Goal: Task Accomplishment & Management: Use online tool/utility

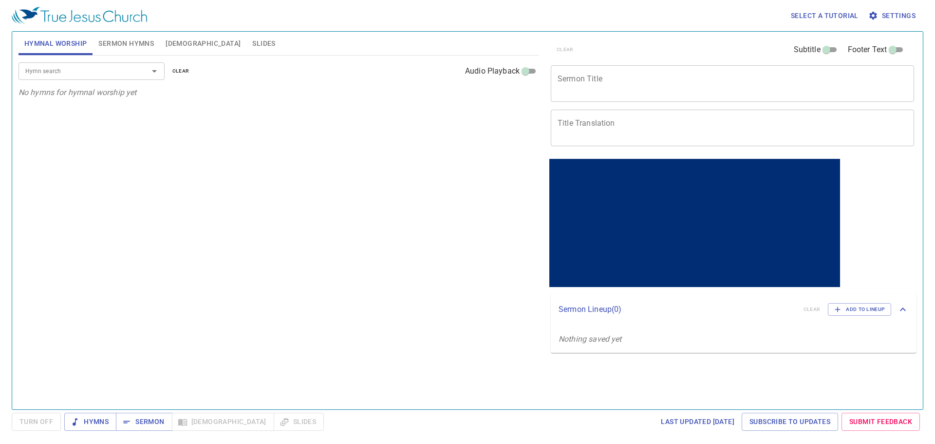
click at [197, 208] on div "Hymn search Hymn search clear Audio Playback No hymns for hymnal worship yet" at bounding box center [279, 228] width 521 height 345
click at [89, 421] on span "Hymns" at bounding box center [90, 421] width 37 height 12
click at [135, 414] on button "Sermon" at bounding box center [144, 422] width 56 height 18
click at [326, 247] on div "Hymn search Hymn search clear Audio Playback No hymns for hymnal worship yet" at bounding box center [279, 228] width 521 height 345
click at [333, 199] on div "Hymn search Hymn search clear Audio Playback No hymns for hymnal worship yet" at bounding box center [279, 228] width 521 height 345
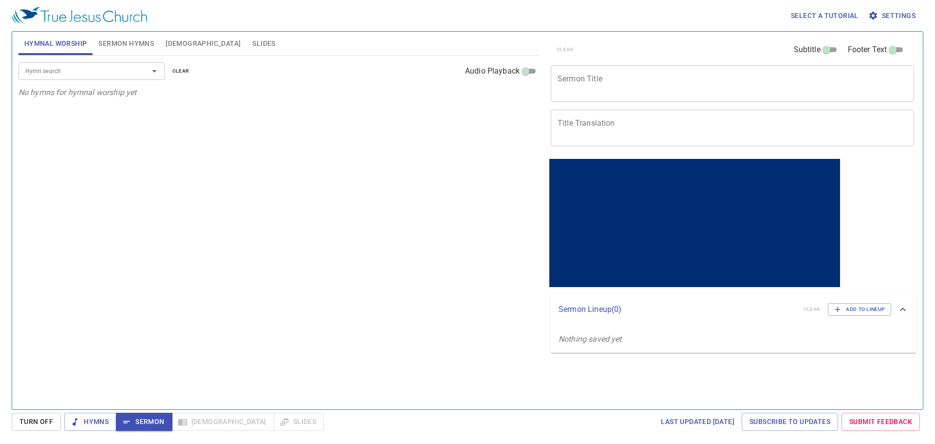
click at [108, 71] on input "Hymn search" at bounding box center [77, 70] width 112 height 11
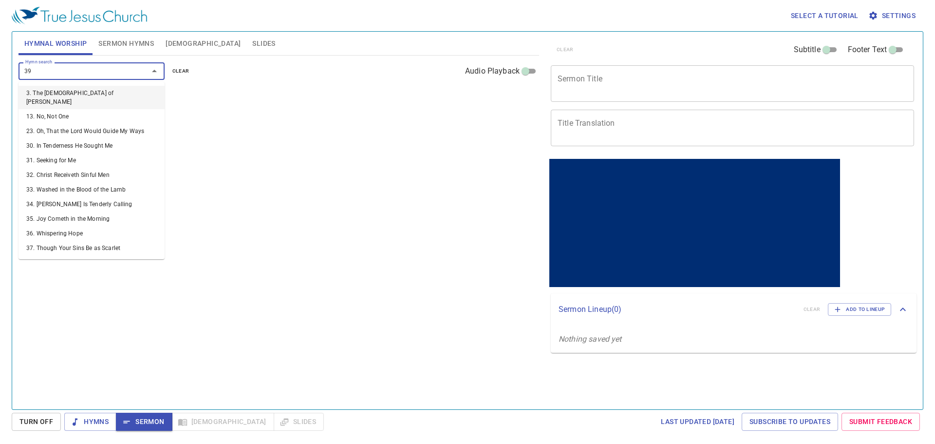
type input "392"
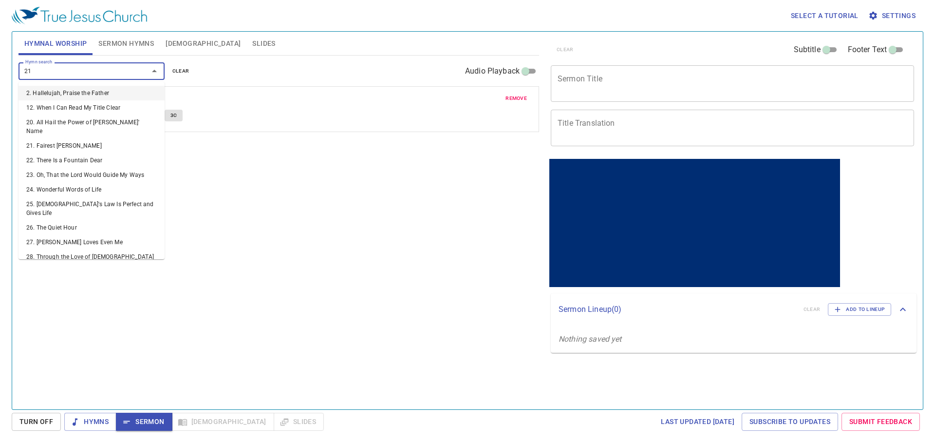
type input "214"
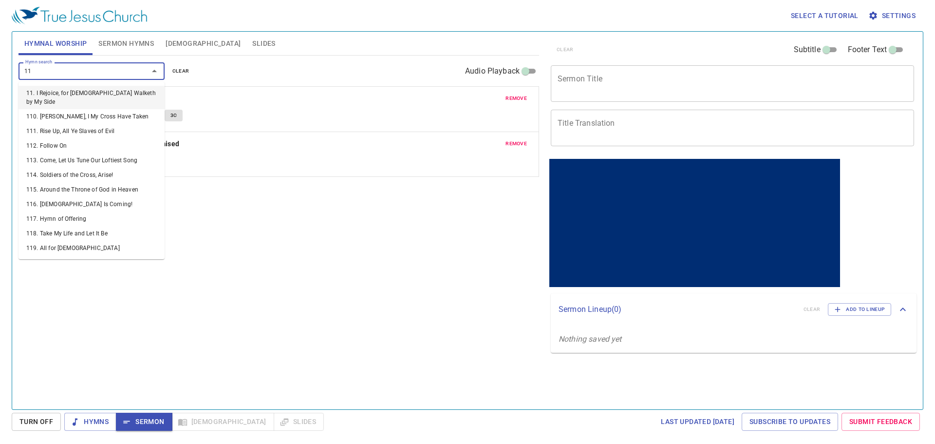
type input "118"
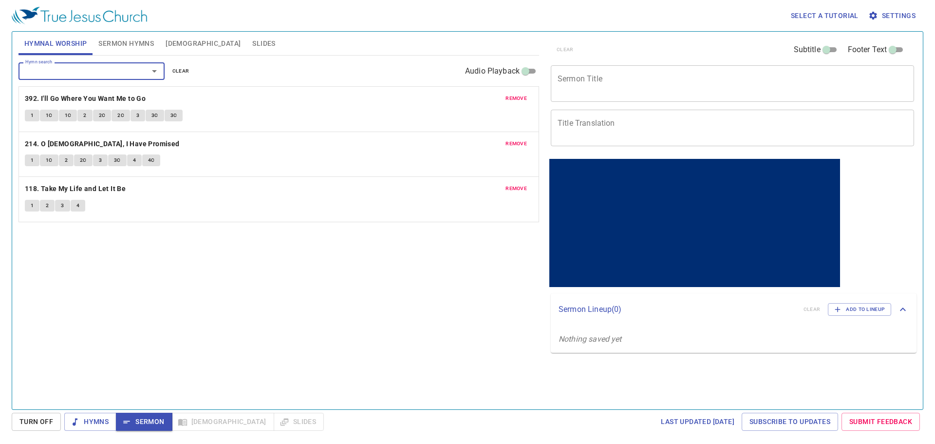
click at [112, 39] on span "Sermon Hymns" at bounding box center [126, 44] width 56 height 12
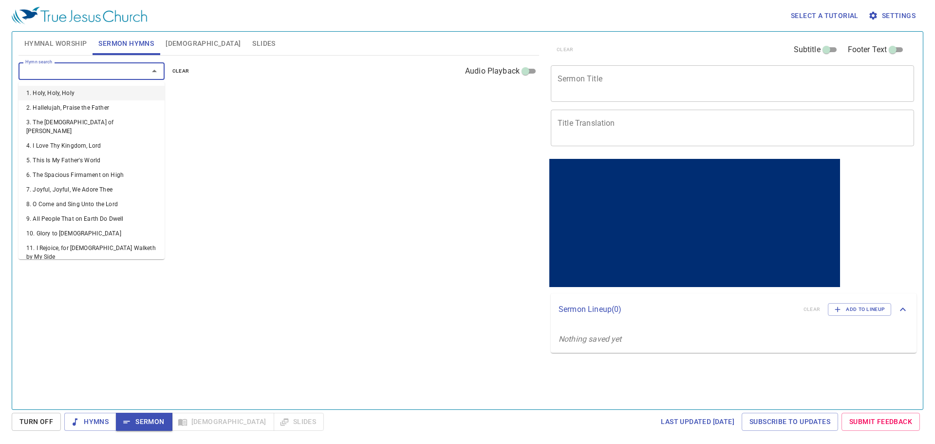
click at [95, 73] on input "Hymn search" at bounding box center [77, 70] width 112 height 11
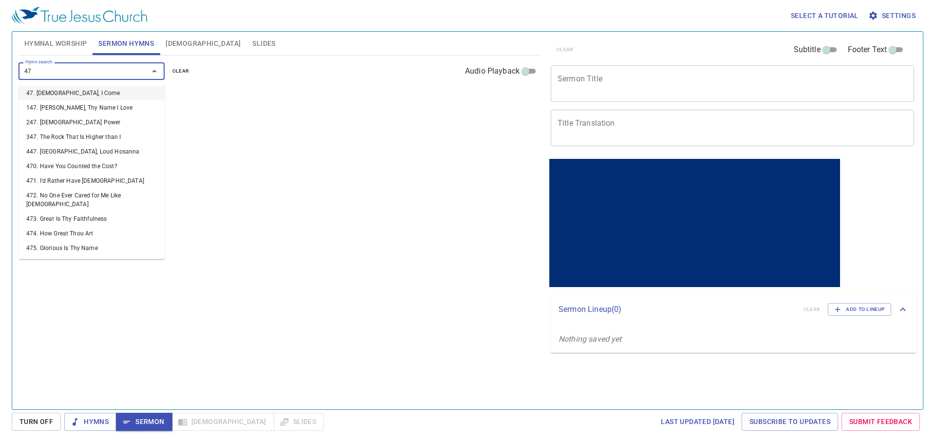
type input "478"
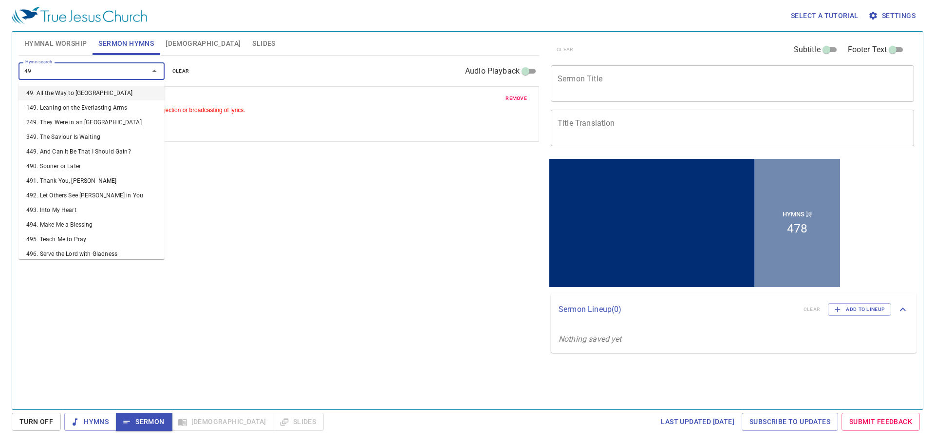
type input "494"
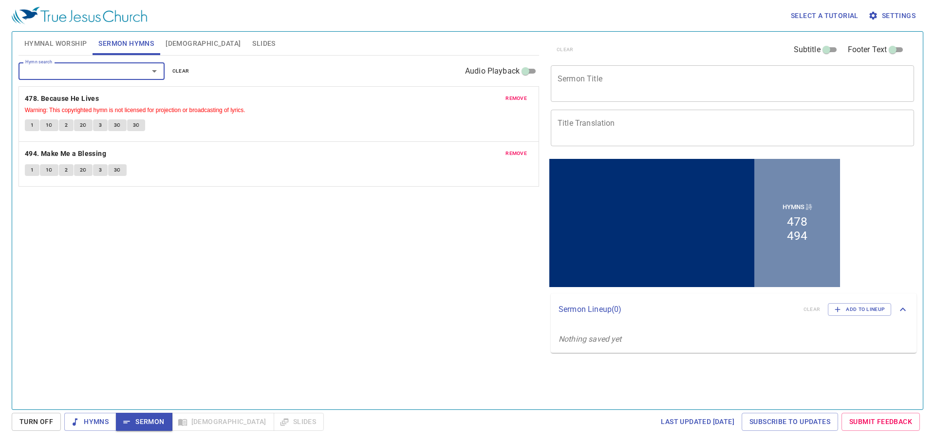
click at [54, 45] on span "Hymnal Worship" at bounding box center [55, 44] width 63 height 12
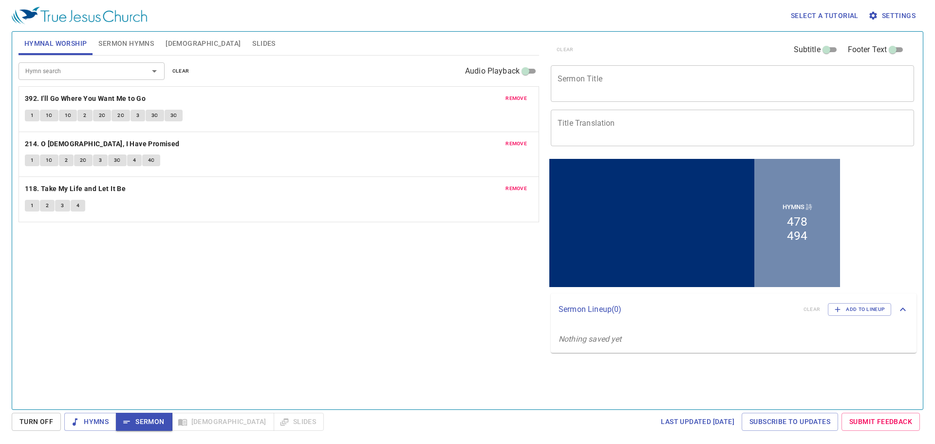
drag, startPoint x: 644, startPoint y: 90, endPoint x: 697, endPoint y: 113, distance: 57.8
click at [644, 89] on textarea "Sermon Title" at bounding box center [733, 83] width 350 height 19
paste textarea "Marriage: More Than a Feeling: Prepare with Wisdom, Living with Sacrifice 婚姻，不只…"
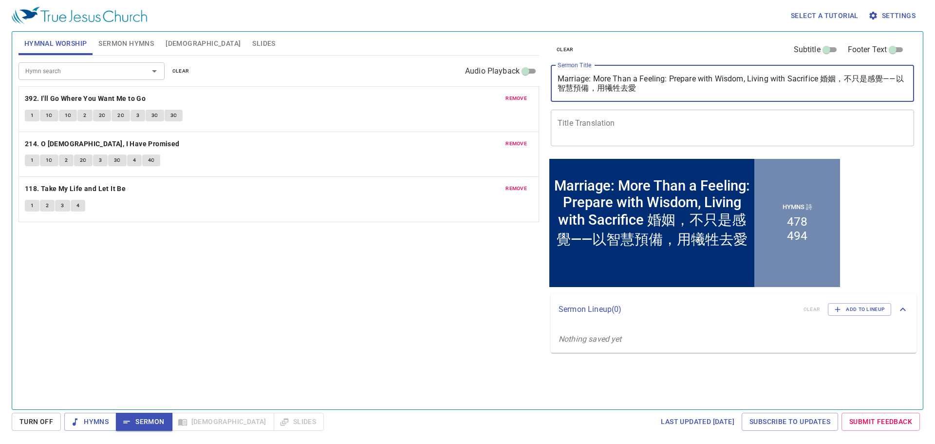
drag, startPoint x: 773, startPoint y: 103, endPoint x: 820, endPoint y: 78, distance: 52.9
click at [820, 78] on textarea "Marriage: More Than a Feeling: Prepare with Wisdom, Living with Sacrifice 婚姻，不只…" at bounding box center [733, 83] width 350 height 19
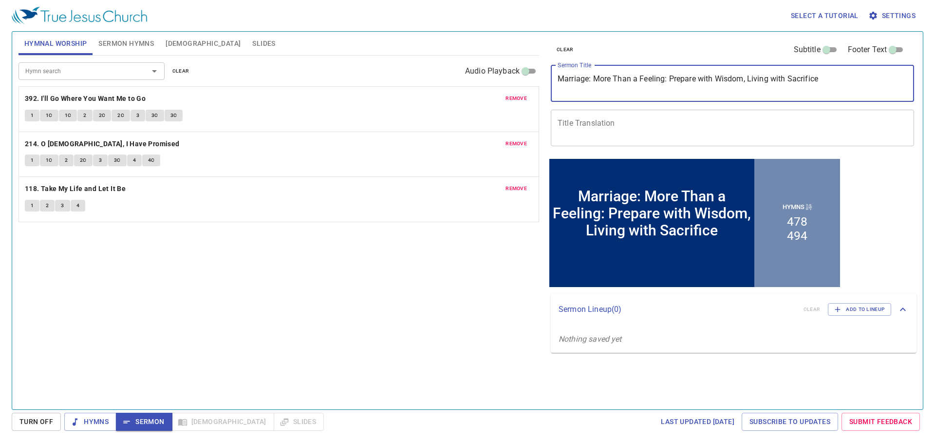
type textarea "Marriage: More Than a Feeling: Prepare with Wisdom, Living with Sacrifice"
click at [764, 117] on div "x Title Translation" at bounding box center [732, 128] width 363 height 37
paste textarea "婚姻，不只是感覺——以智慧預備，用犧牲去愛"
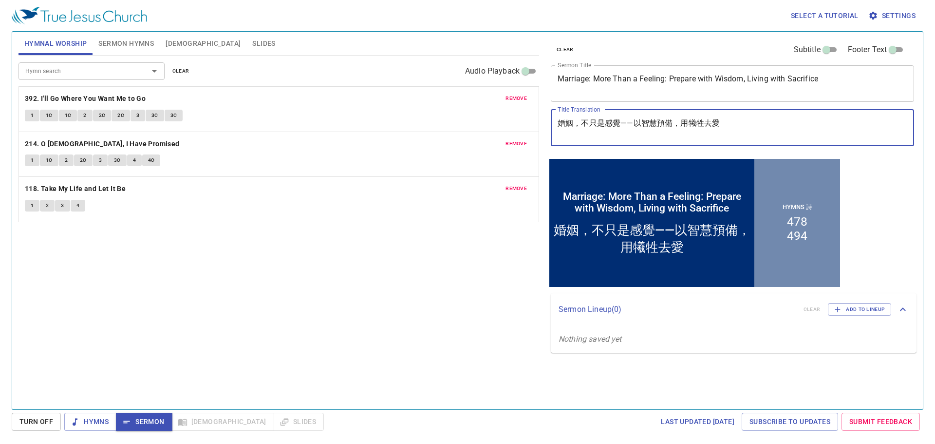
type textarea "婚姻，不只是感覺——以智慧預備，用犧牲去愛"
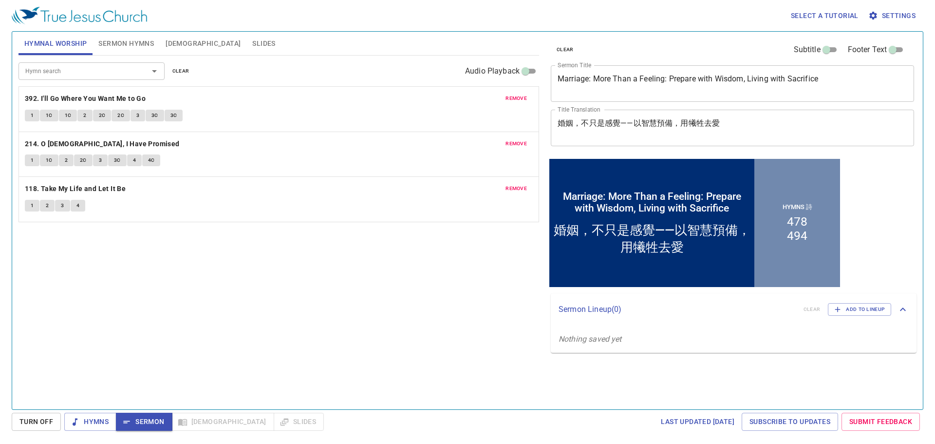
click at [298, 387] on div "Hymn search Hymn search clear Audio Playback remove 392. I'll Go Where You Want…" at bounding box center [279, 228] width 521 height 345
click at [124, 43] on span "Sermon Hymns" at bounding box center [126, 44] width 56 height 12
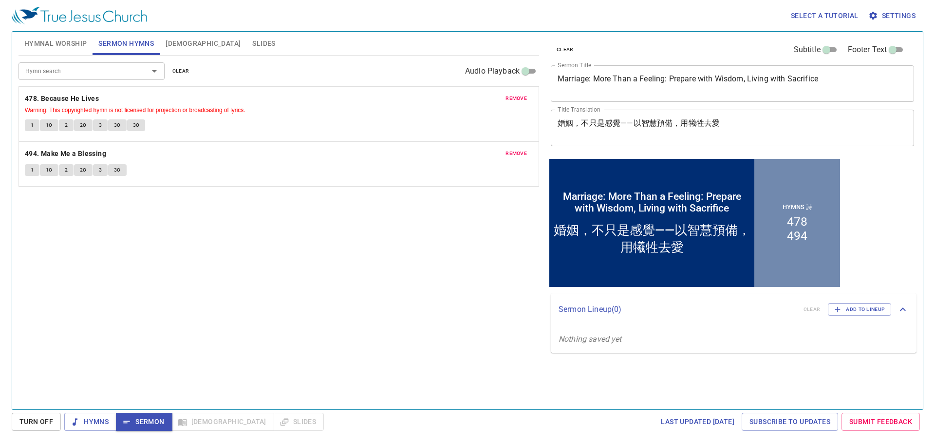
click at [52, 34] on button "Hymnal Worship" at bounding box center [56, 43] width 75 height 23
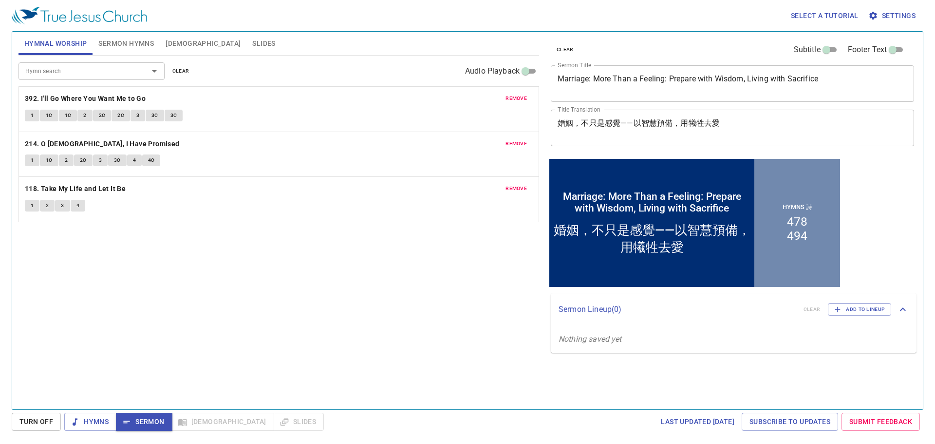
click at [287, 274] on div "Hymn search Hymn search clear Audio Playback remove 392. I'll Go Where You Want…" at bounding box center [279, 228] width 521 height 345
click at [755, 80] on textarea "Marriage: More Than a Feeling: Prepare with Wisdom, Living with Sacrifice" at bounding box center [733, 83] width 350 height 19
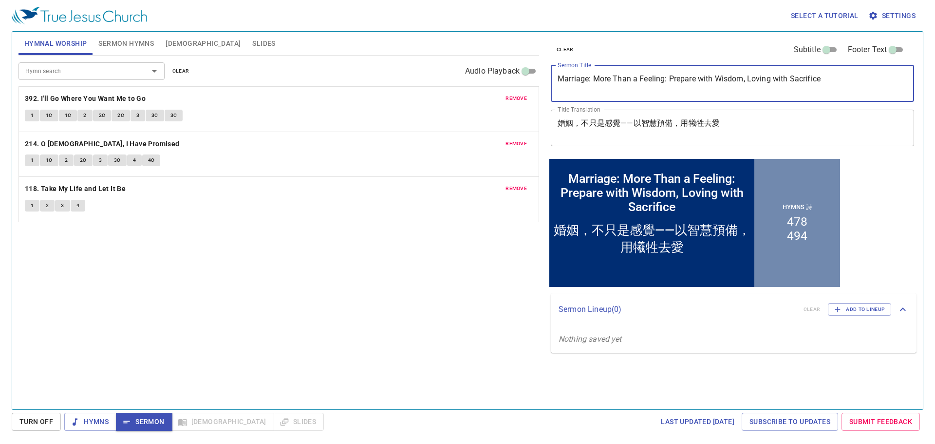
type textarea "Marriage: More Than a Feeling: Prepare with Wisdom, Loving with Sacrifice"
click at [729, 37] on div "clear Subtitle Footer Text Sermon Title Marriage: More Than a Feeling: Prepare …" at bounding box center [732, 94] width 370 height 125
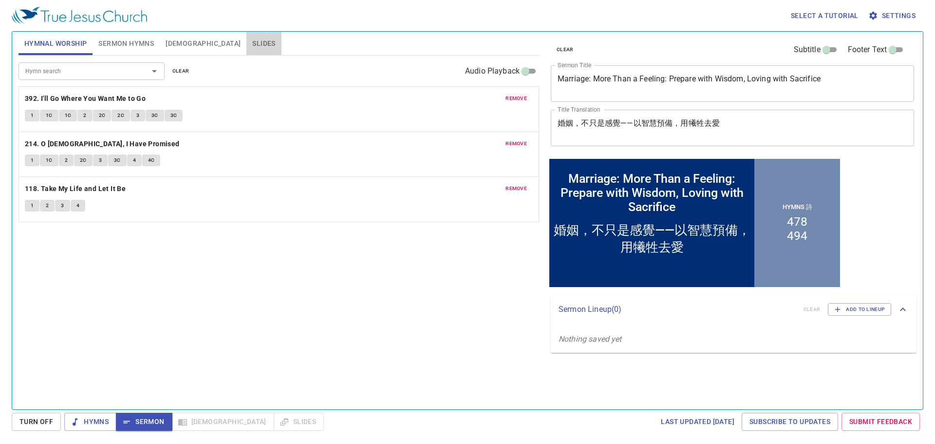
click at [246, 45] on button "Slides" at bounding box center [263, 43] width 35 height 23
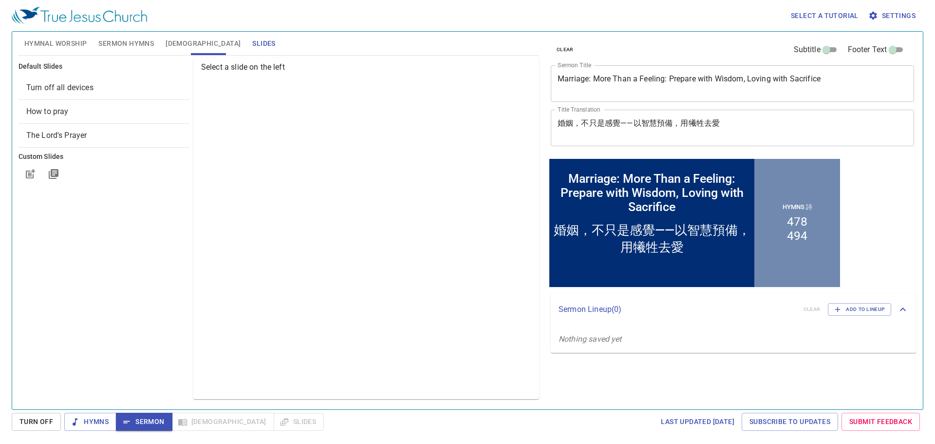
click at [89, 111] on span "How to pray" at bounding box center [103, 112] width 155 height 12
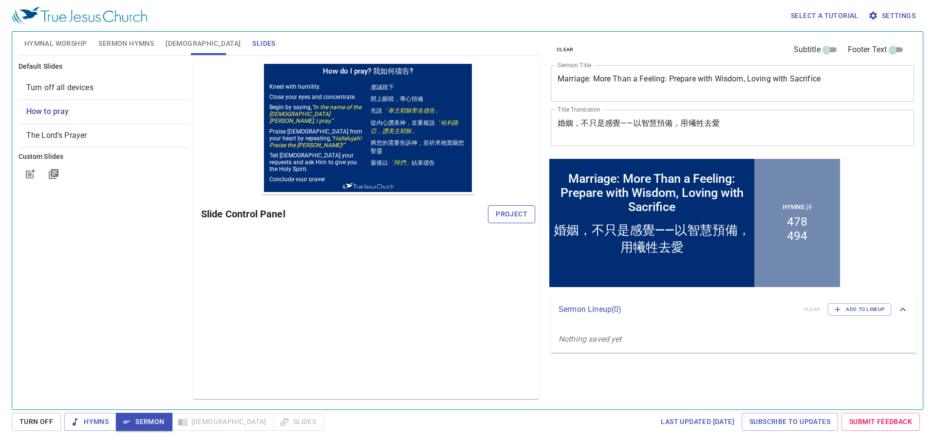
click at [521, 215] on span "Project" at bounding box center [512, 214] width 32 height 12
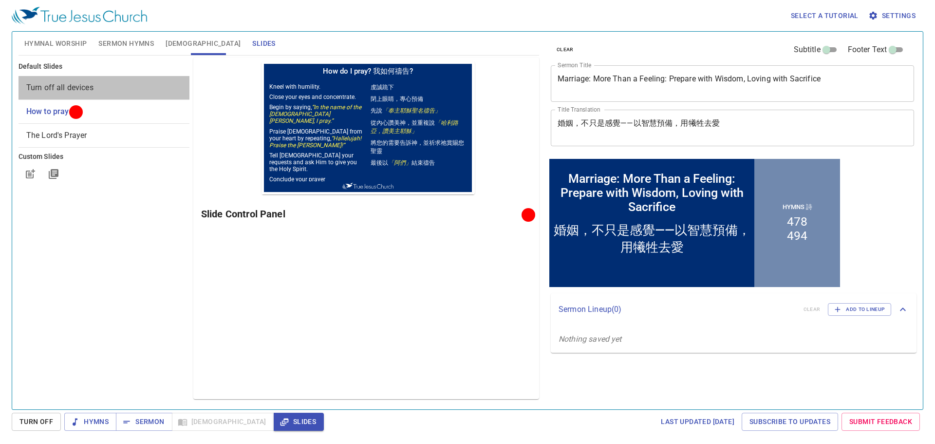
click at [104, 91] on span "Turn off all devices" at bounding box center [103, 88] width 155 height 12
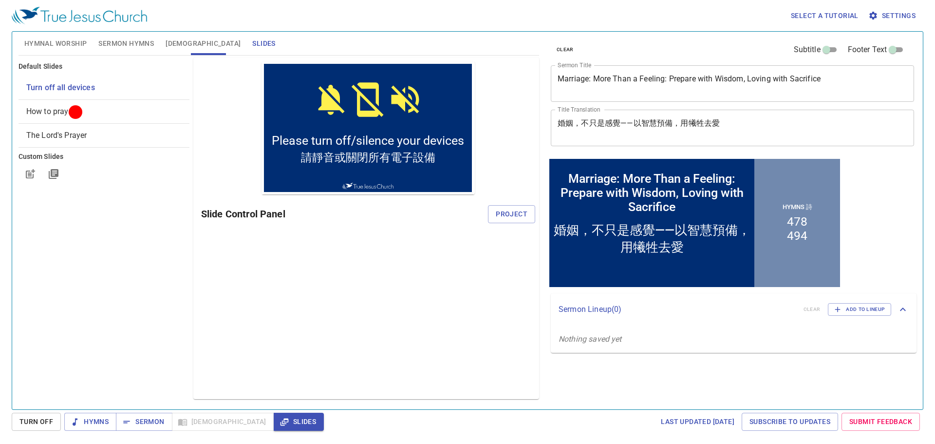
click at [66, 44] on span "Hymnal Worship" at bounding box center [55, 44] width 63 height 12
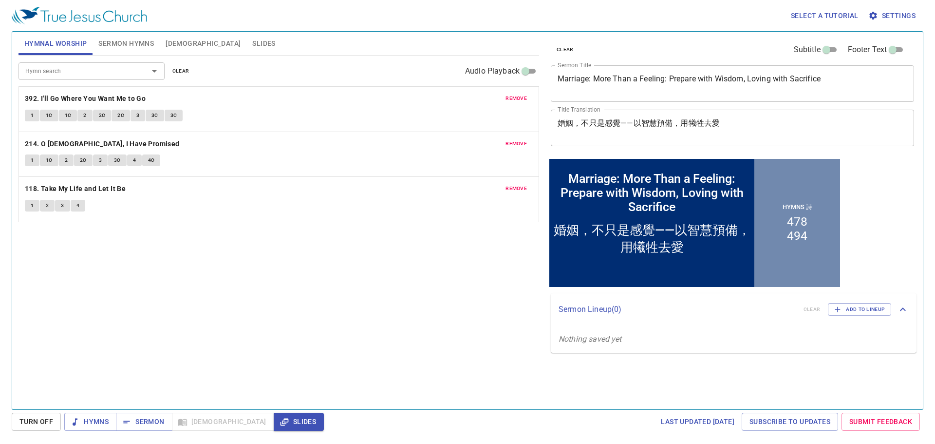
click at [126, 42] on span "Sermon Hymns" at bounding box center [126, 44] width 56 height 12
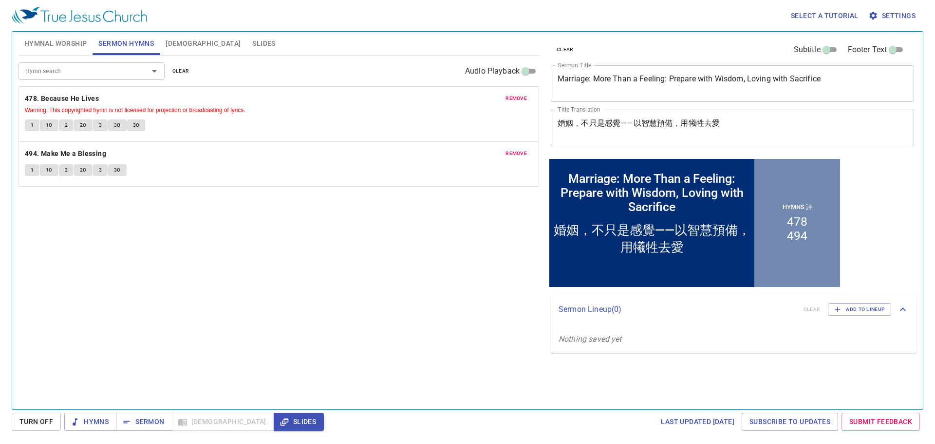
click at [67, 43] on span "Hymnal Worship" at bounding box center [55, 44] width 63 height 12
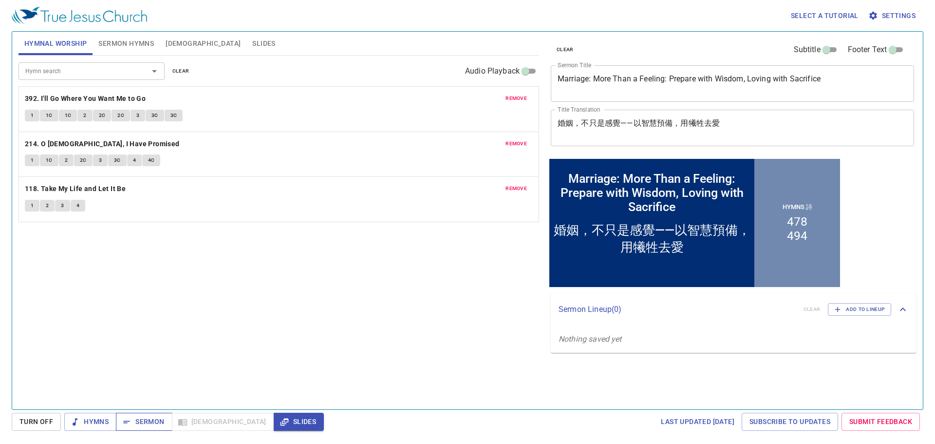
click at [129, 416] on span "Sermon" at bounding box center [144, 421] width 40 height 12
click at [189, 38] on button "[DEMOGRAPHIC_DATA]" at bounding box center [203, 43] width 87 height 23
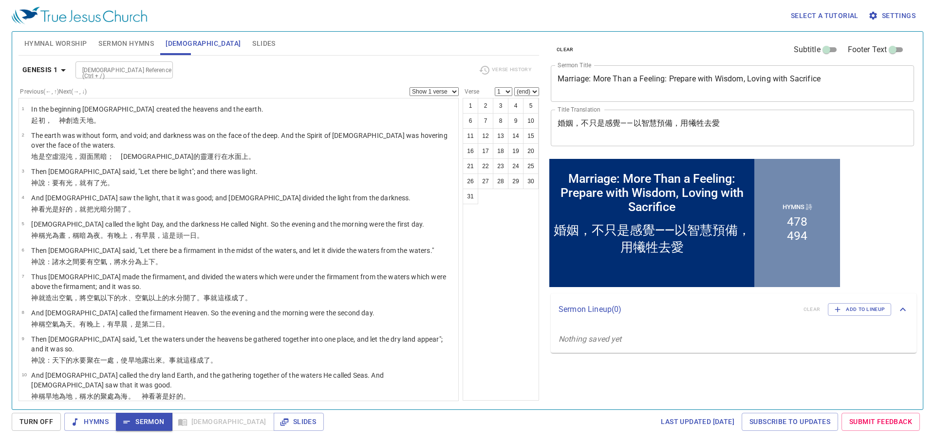
click at [252, 41] on span "Slides" at bounding box center [263, 44] width 23 height 12
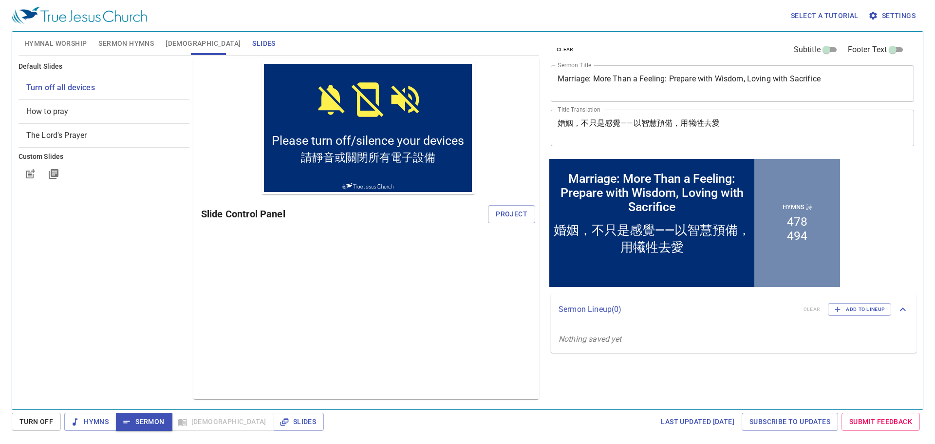
click at [87, 134] on span "The Lord's Prayer" at bounding box center [103, 136] width 155 height 12
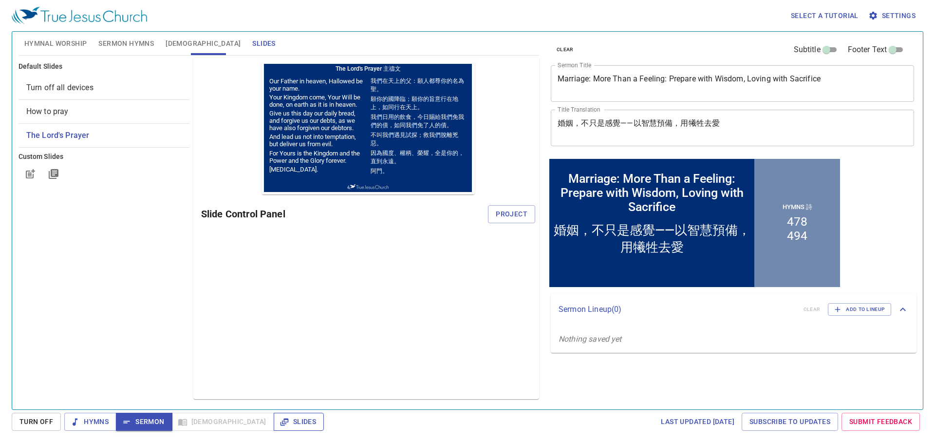
click at [282, 425] on span "Slides" at bounding box center [299, 421] width 35 height 12
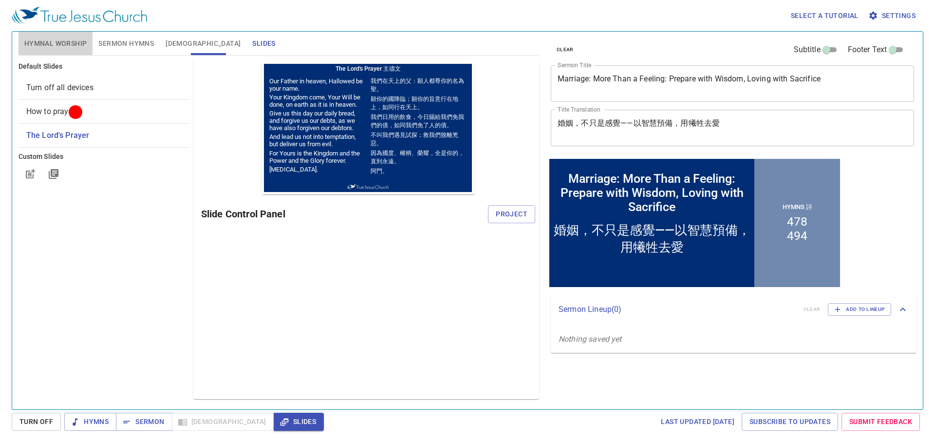
click at [69, 38] on span "Hymnal Worship" at bounding box center [55, 44] width 63 height 12
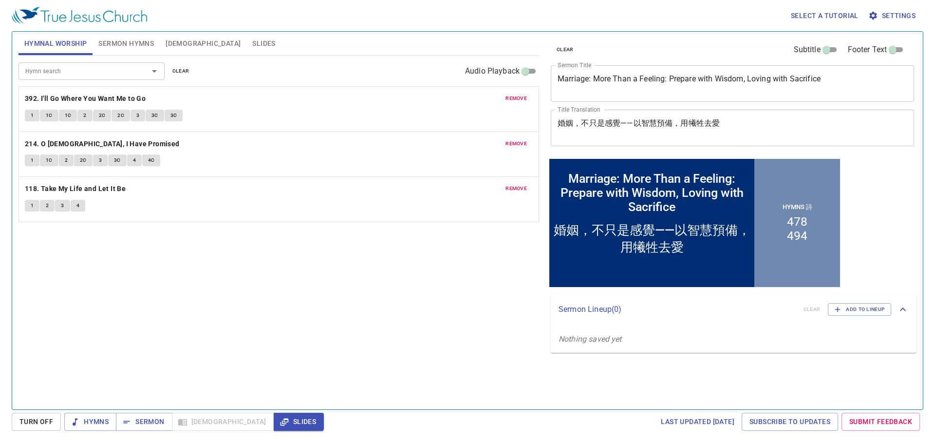
click at [125, 49] on span "Sermon Hymns" at bounding box center [126, 44] width 56 height 12
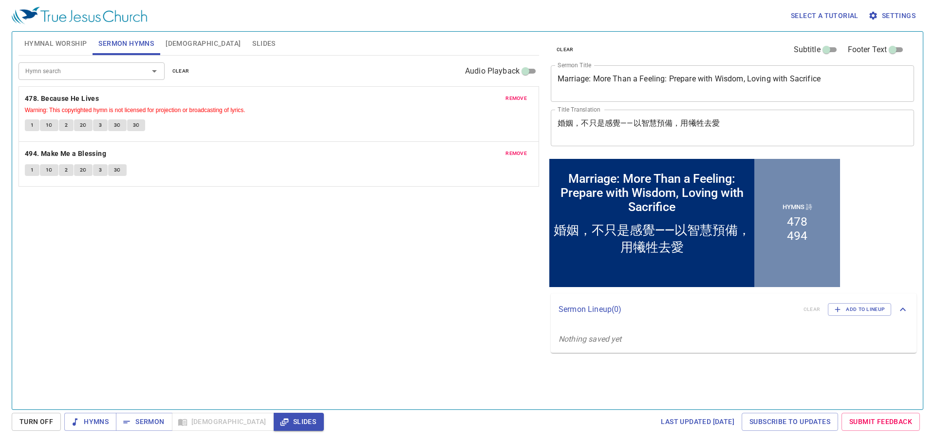
click at [72, 51] on button "Hymnal Worship" at bounding box center [56, 43] width 75 height 23
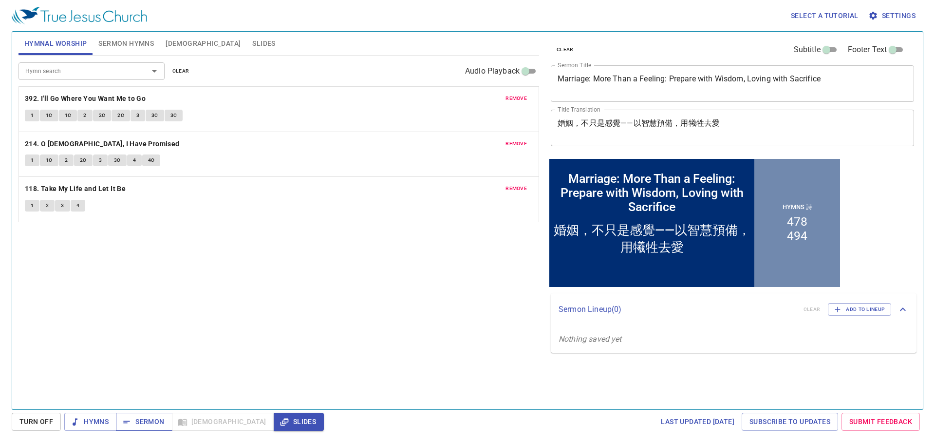
click at [123, 425] on icon "button" at bounding box center [127, 422] width 10 height 10
click at [94, 419] on span "Hymns" at bounding box center [90, 421] width 37 height 12
click at [121, 91] on div "remove 392. I'll Go Where You Want Me to Go 1 1C 1C 2 2C 2C 3 3C 3C" at bounding box center [279, 109] width 520 height 45
click at [119, 97] on b "392. I'll Go Where You Want Me to Go" at bounding box center [85, 99] width 121 height 12
click at [30, 112] on button "1" at bounding box center [32, 116] width 15 height 12
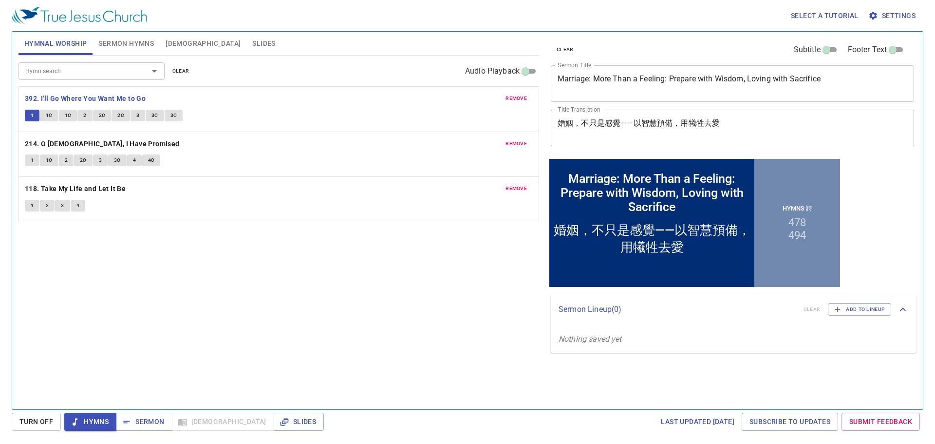
click at [317, 285] on div "Hymn search Hymn search clear Audio Playback remove 392. I'll Go Where You Want…" at bounding box center [279, 228] width 521 height 345
click at [324, 290] on div "Hymn search Hymn search clear Audio Playback remove 392. I'll Go Where You Want…" at bounding box center [279, 228] width 521 height 345
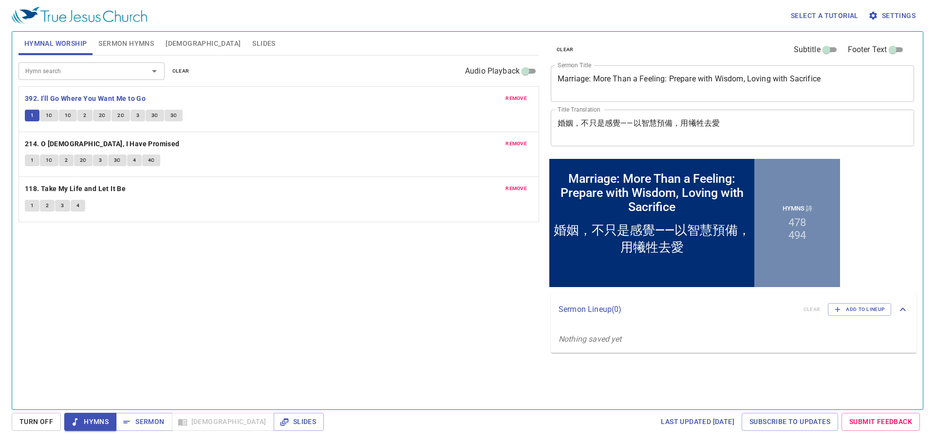
click at [324, 290] on div "Hymn search Hymn search clear Audio Playback remove 392. I'll Go Where You Want…" at bounding box center [279, 228] width 521 height 345
click at [52, 117] on span "1C" at bounding box center [49, 115] width 7 height 9
click at [74, 118] on button "1C" at bounding box center [68, 116] width 19 height 12
click at [87, 117] on button "2" at bounding box center [84, 116] width 15 height 12
click at [99, 115] on span "2C" at bounding box center [102, 115] width 7 height 9
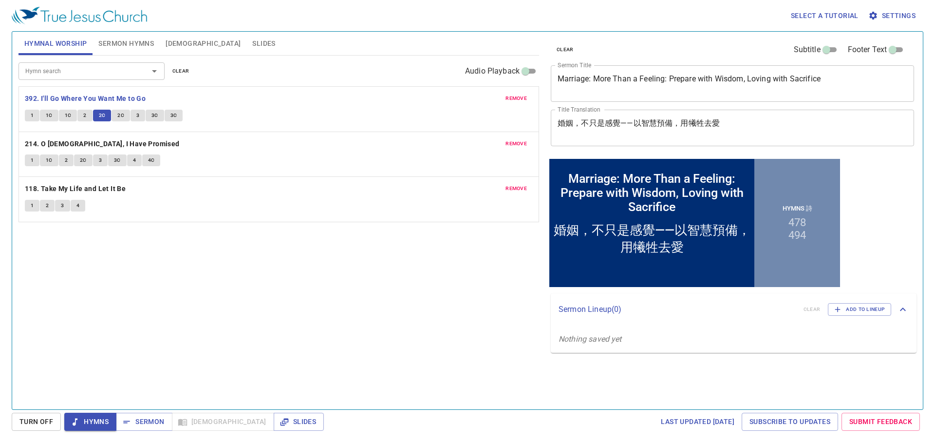
click at [122, 116] on span "2C" at bounding box center [120, 115] width 7 height 9
click at [134, 111] on button "3" at bounding box center [138, 116] width 15 height 12
click at [150, 113] on button "3C" at bounding box center [155, 116] width 19 height 12
